Goal: Browse casually: Explore the website without a specific task or goal

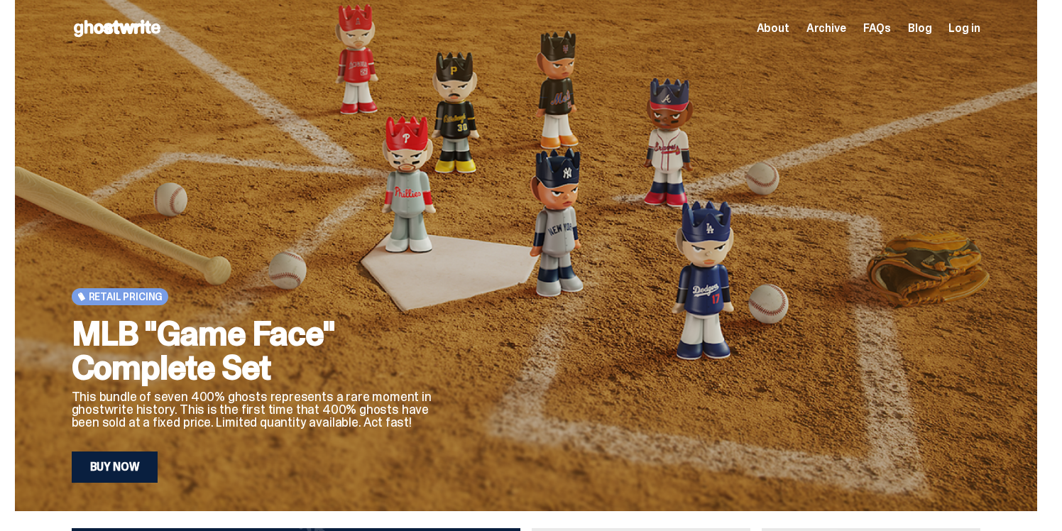
click at [784, 33] on span "About" at bounding box center [773, 28] width 33 height 11
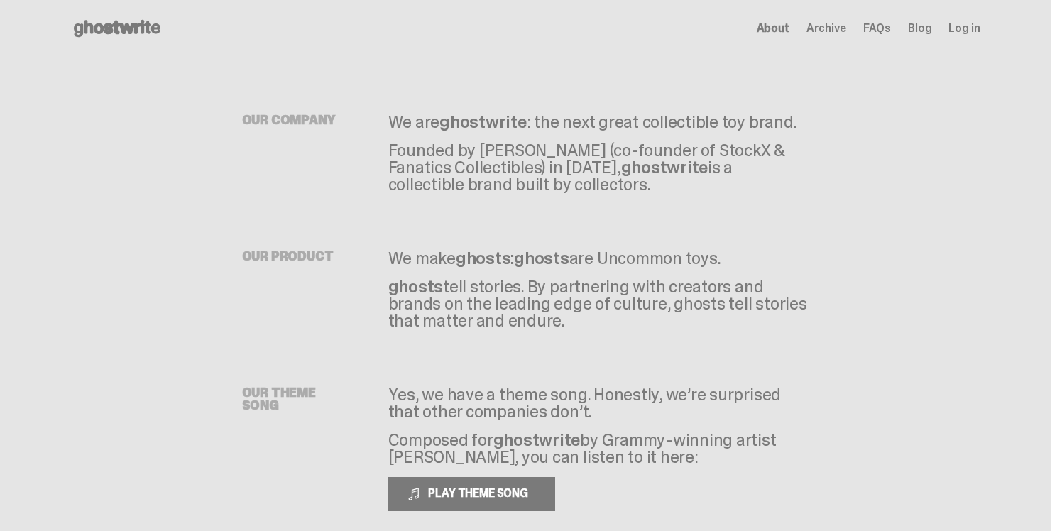
click at [80, 23] on icon at bounding box center [117, 28] width 91 height 23
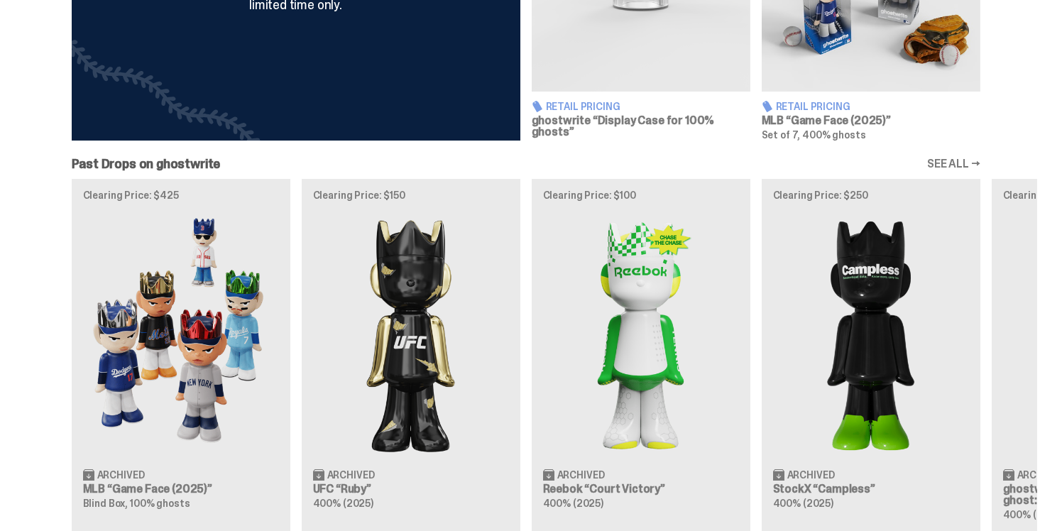
scroll to position [683, 0]
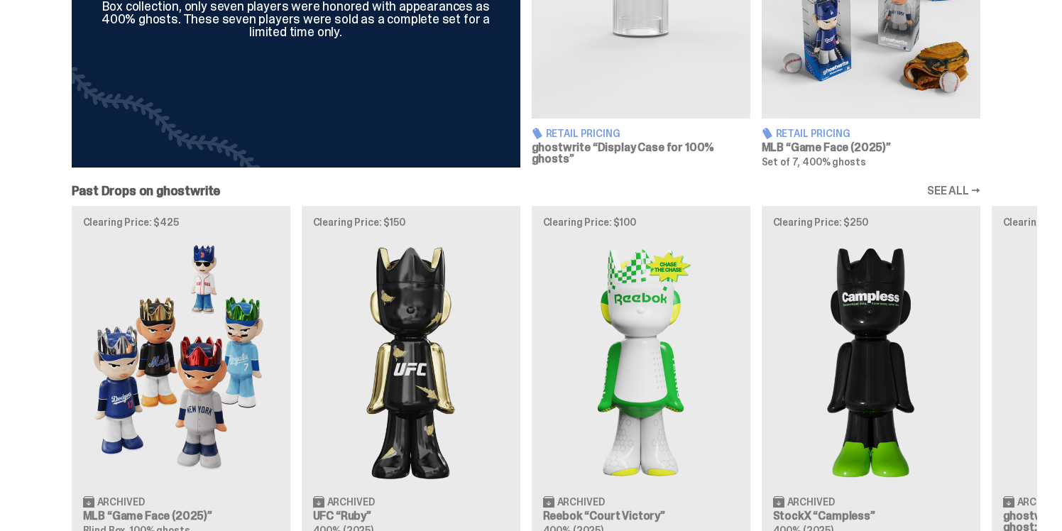
click at [152, 341] on div "Clearing Price: $425 Archived MLB “Game Face (2025)” Blind Box, 100% ghosts Cle…" at bounding box center [526, 382] width 1022 height 352
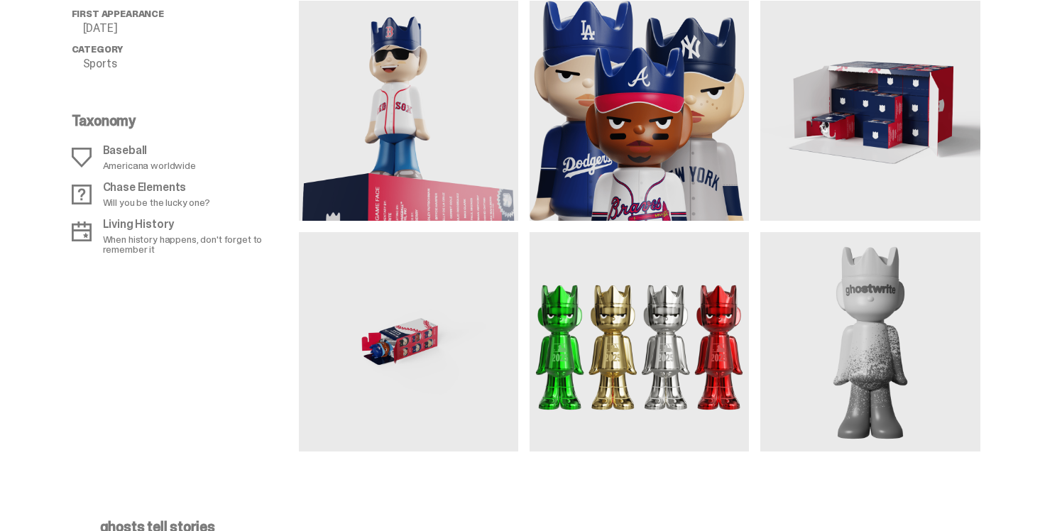
scroll to position [1345, 0]
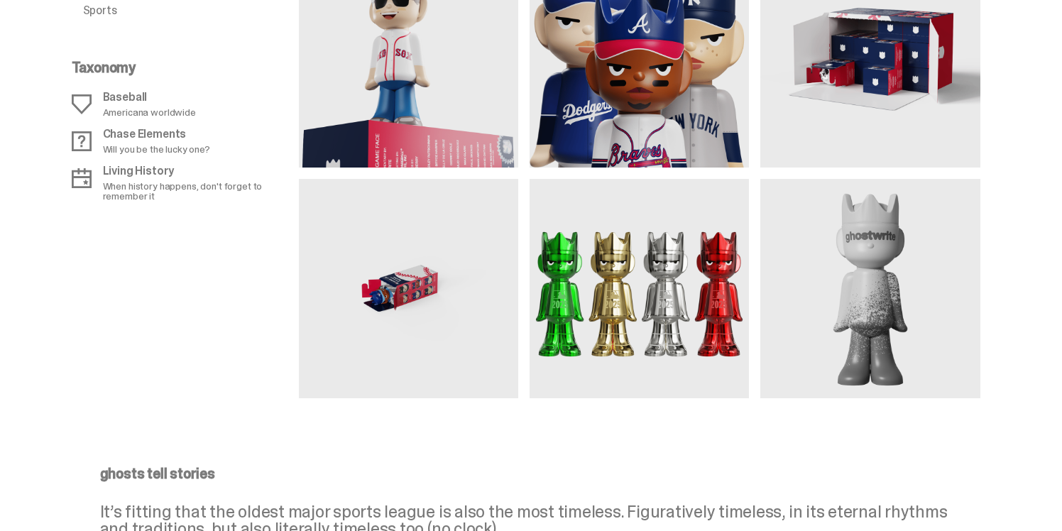
click at [635, 290] on img at bounding box center [639, 288] width 219 height 219
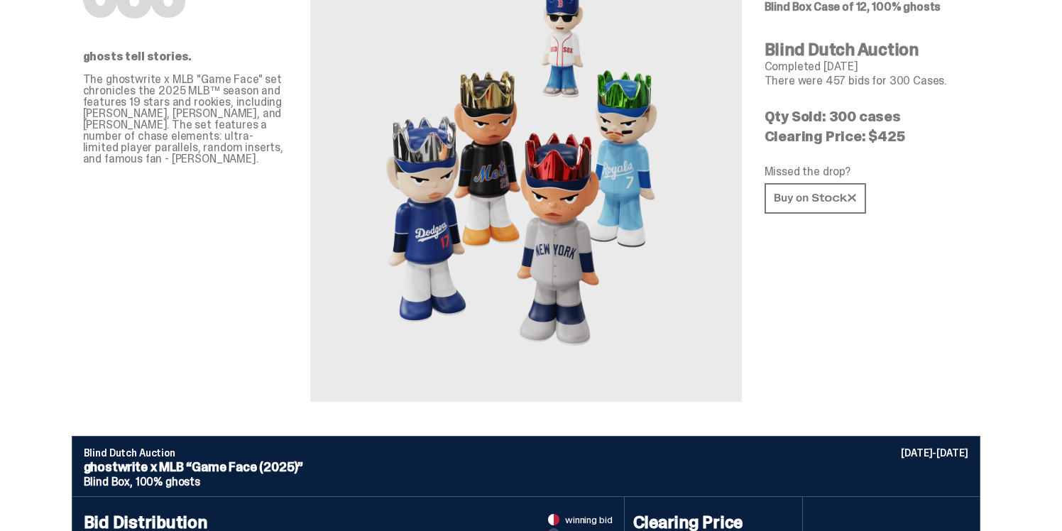
scroll to position [0, 0]
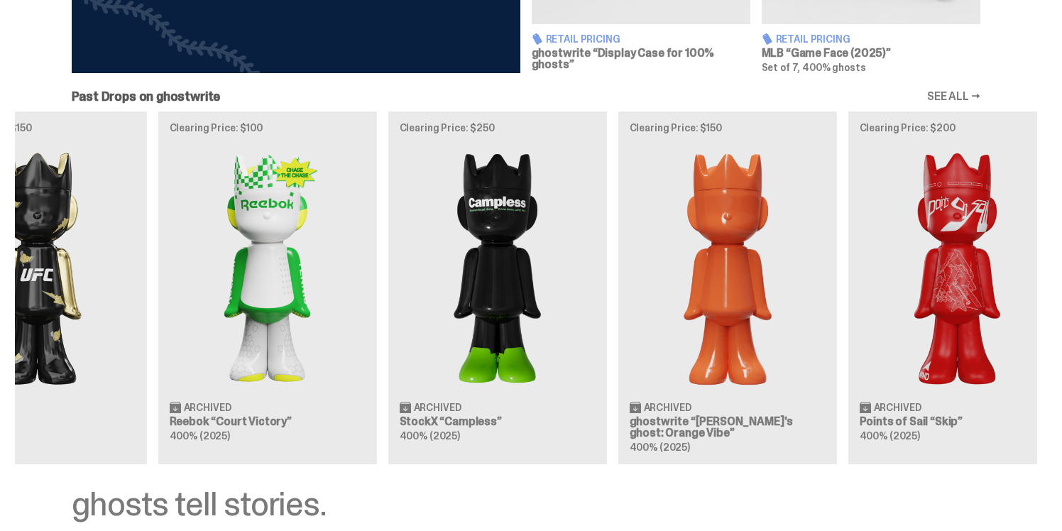
scroll to position [0, 460]
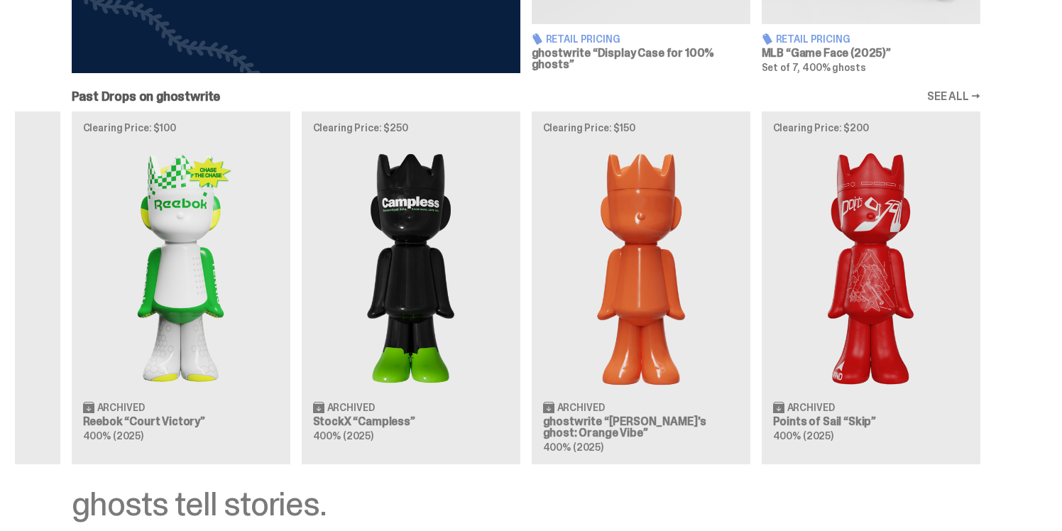
click at [970, 99] on link "SEE ALL →" at bounding box center [953, 96] width 53 height 11
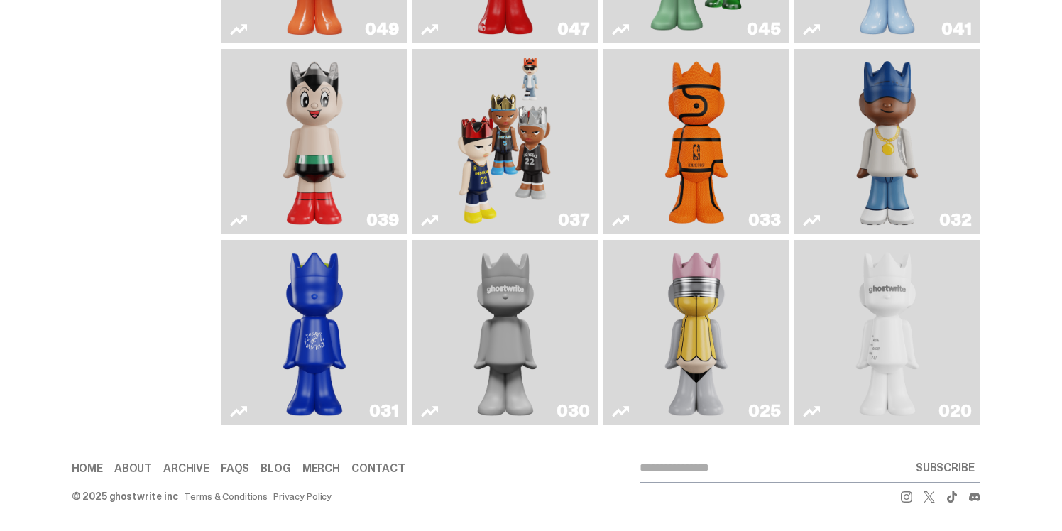
scroll to position [209, 0]
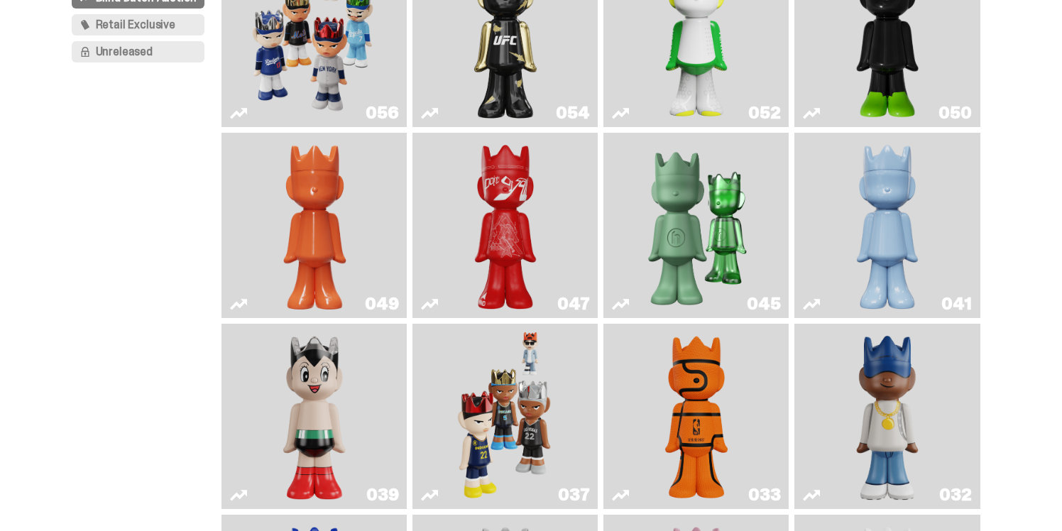
click at [668, 414] on img "Game Ball" at bounding box center [696, 416] width 75 height 174
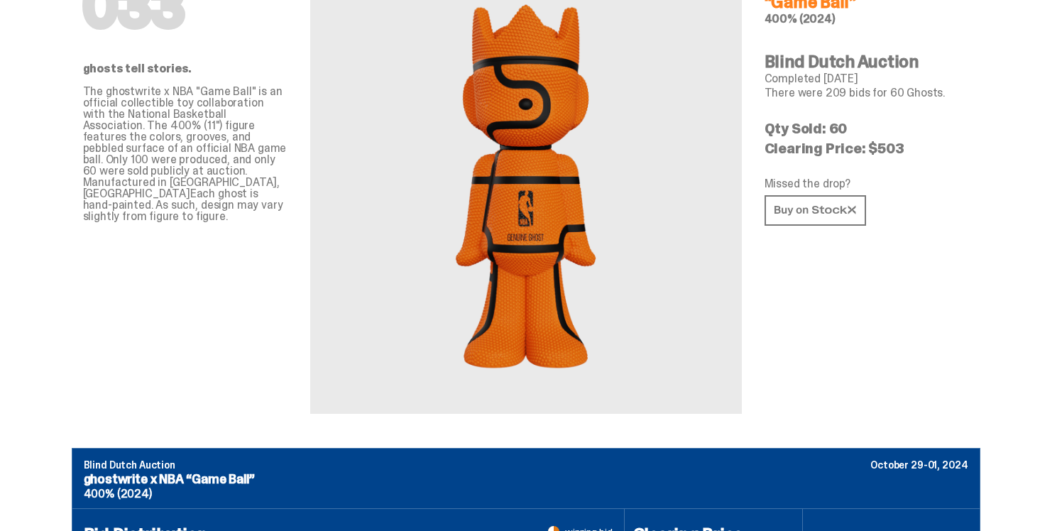
scroll to position [80, 0]
